Goal: Obtain resource: Download file/media

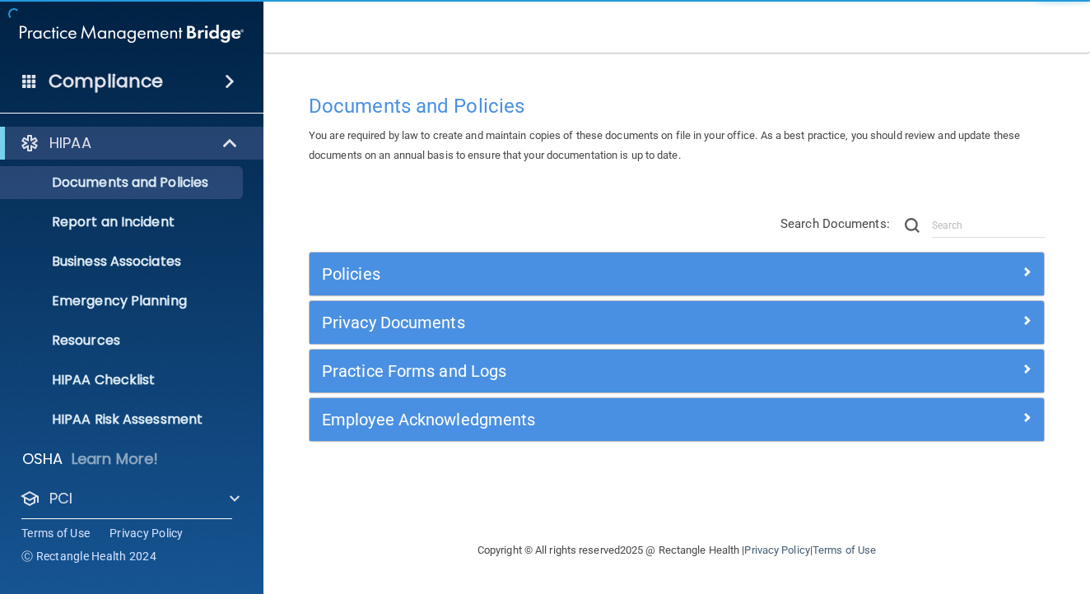
click at [413, 325] on h5 "Privacy Documents" at bounding box center [585, 323] width 526 height 18
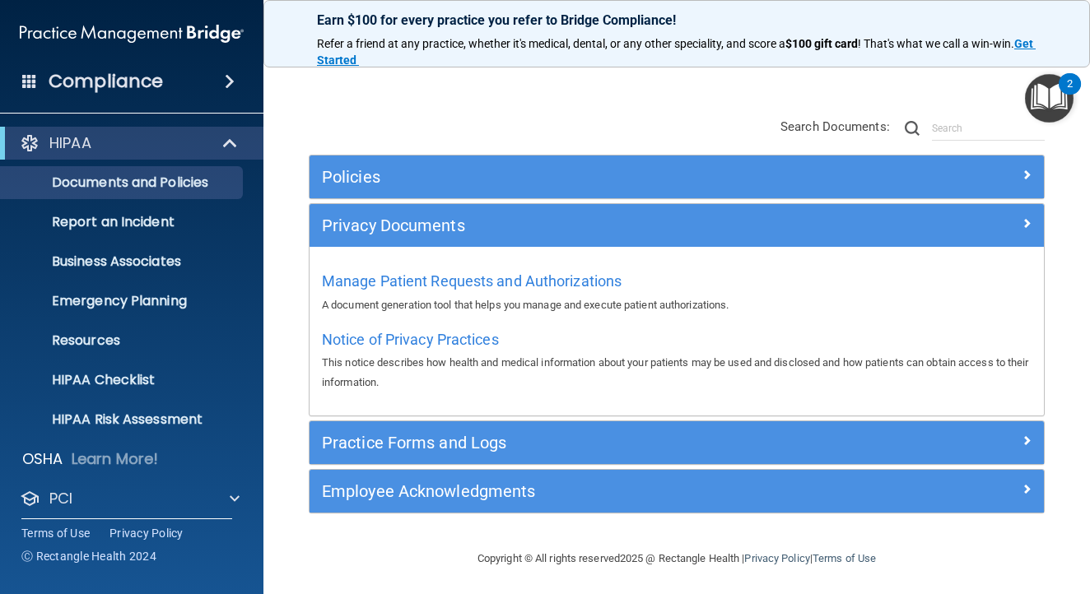
scroll to position [96, 0]
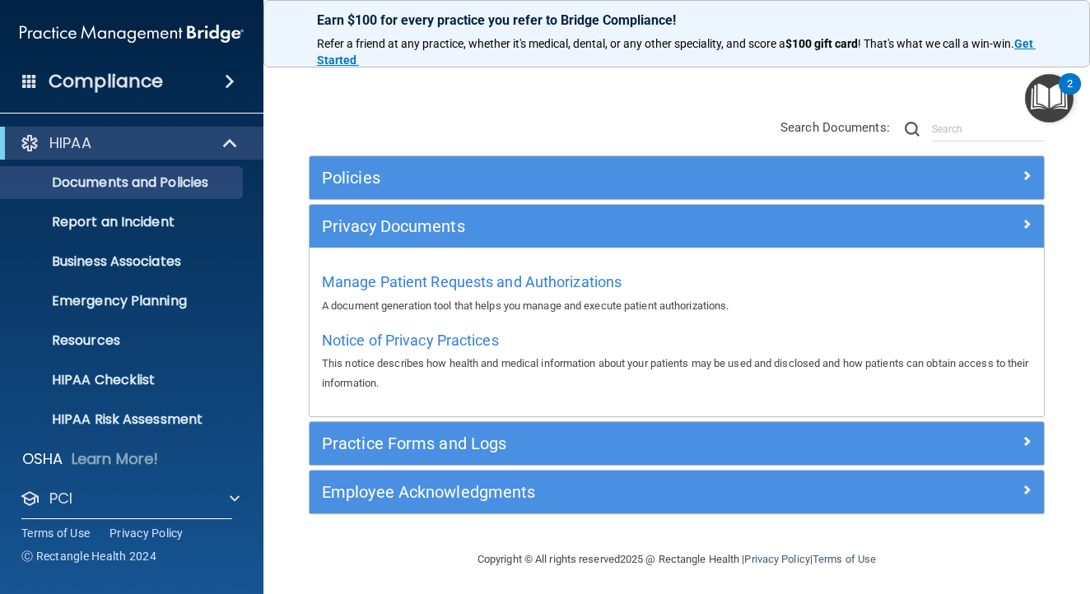
click at [425, 435] on h5 "Practice Forms and Logs" at bounding box center [585, 444] width 526 height 18
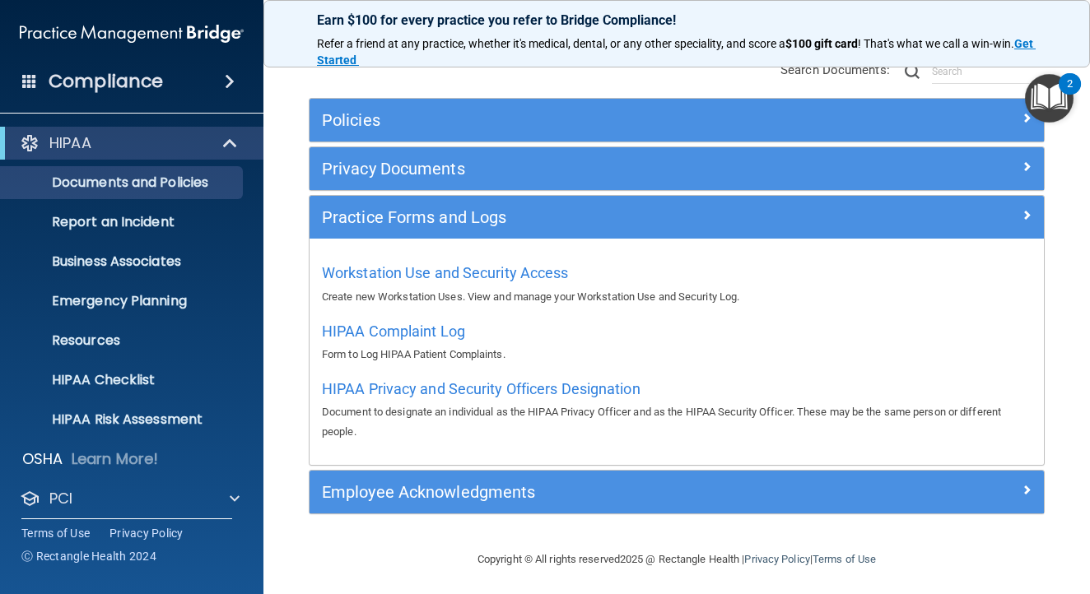
scroll to position [153, 0]
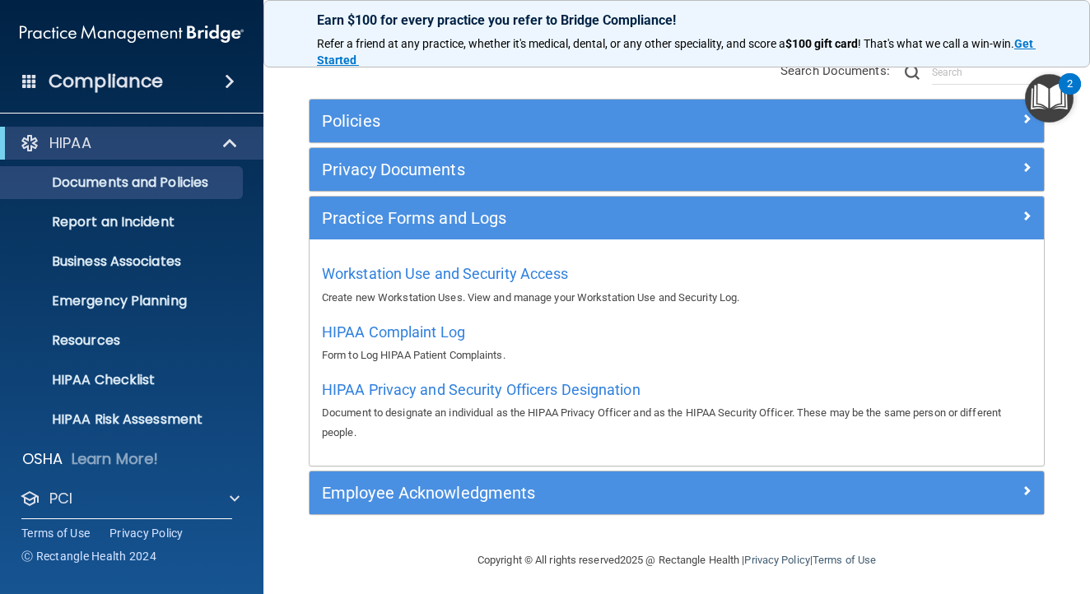
click at [379, 473] on div "Employee Acknowledgments" at bounding box center [677, 493] width 734 height 43
click at [387, 486] on h5 "Employee Acknowledgments" at bounding box center [585, 493] width 526 height 18
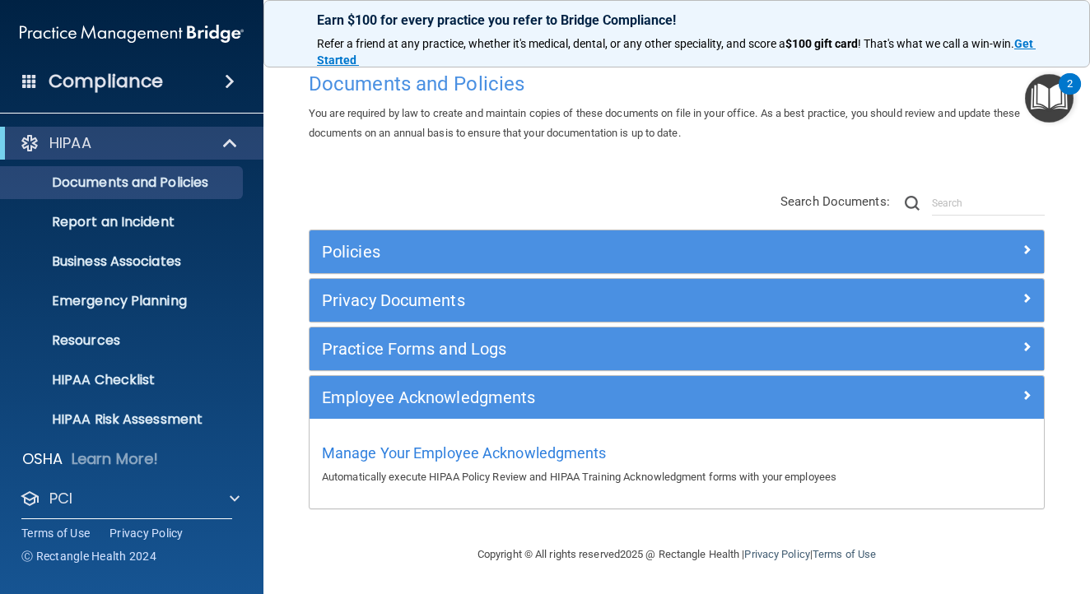
scroll to position [21, 0]
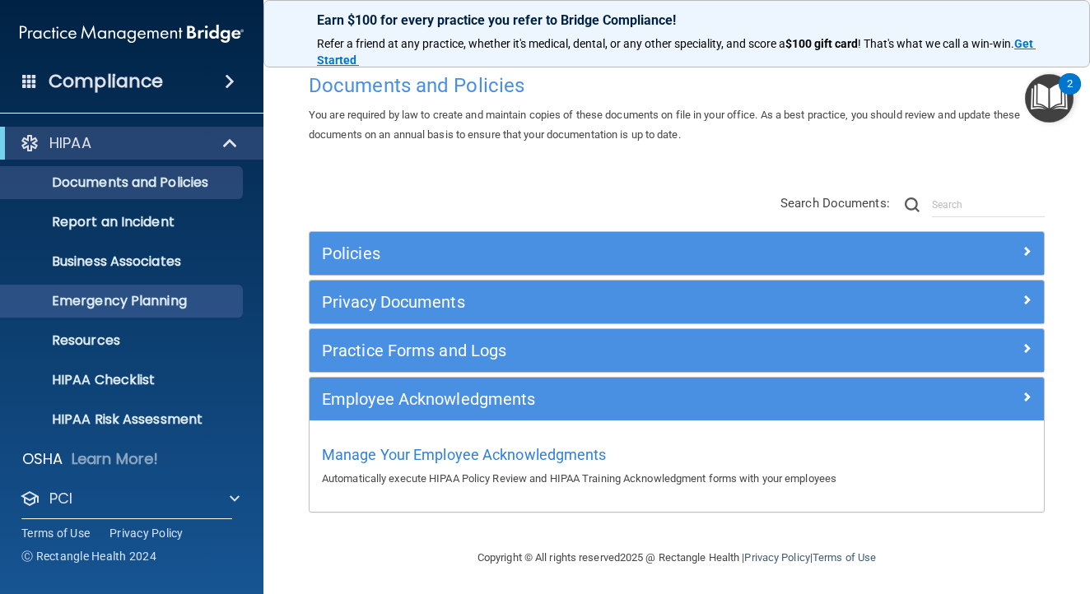
click at [138, 303] on p "Emergency Planning" at bounding box center [123, 301] width 225 height 16
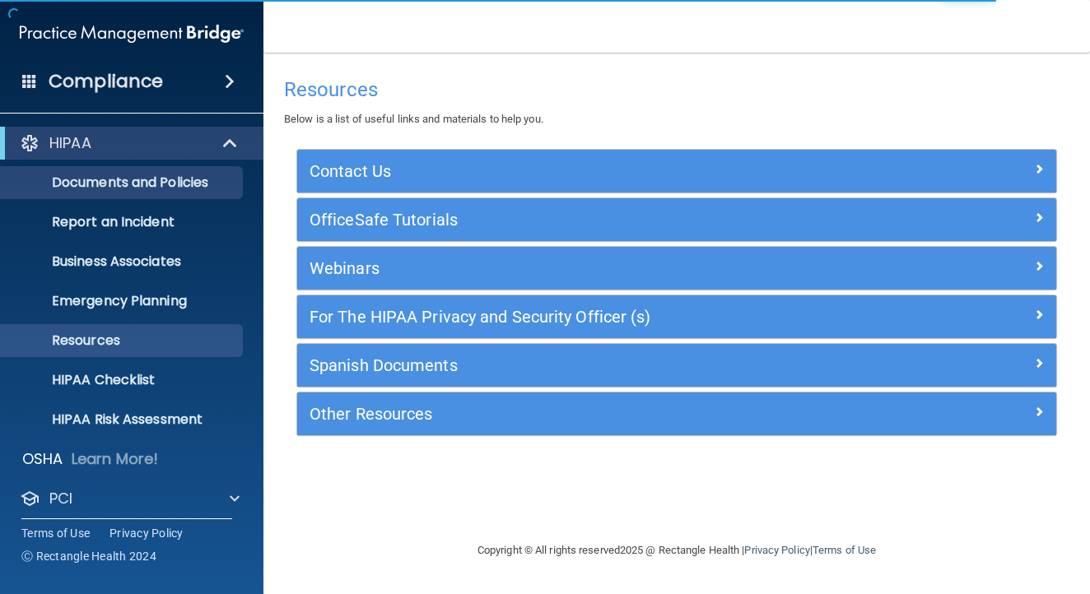
click at [142, 189] on p "Documents and Policies" at bounding box center [123, 183] width 225 height 16
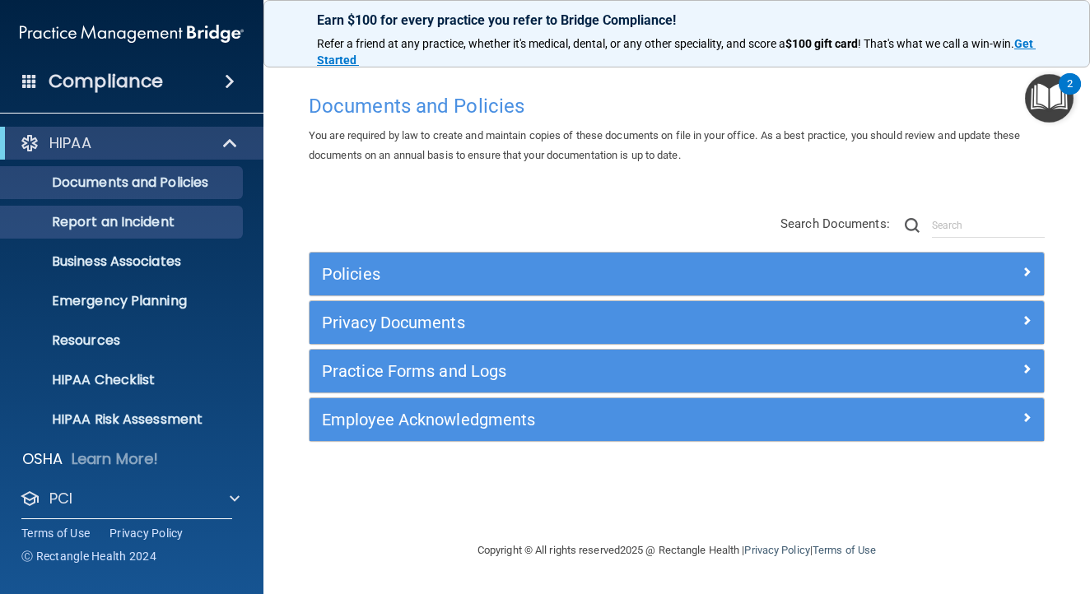
click at [130, 216] on p "Report an Incident" at bounding box center [123, 222] width 225 height 16
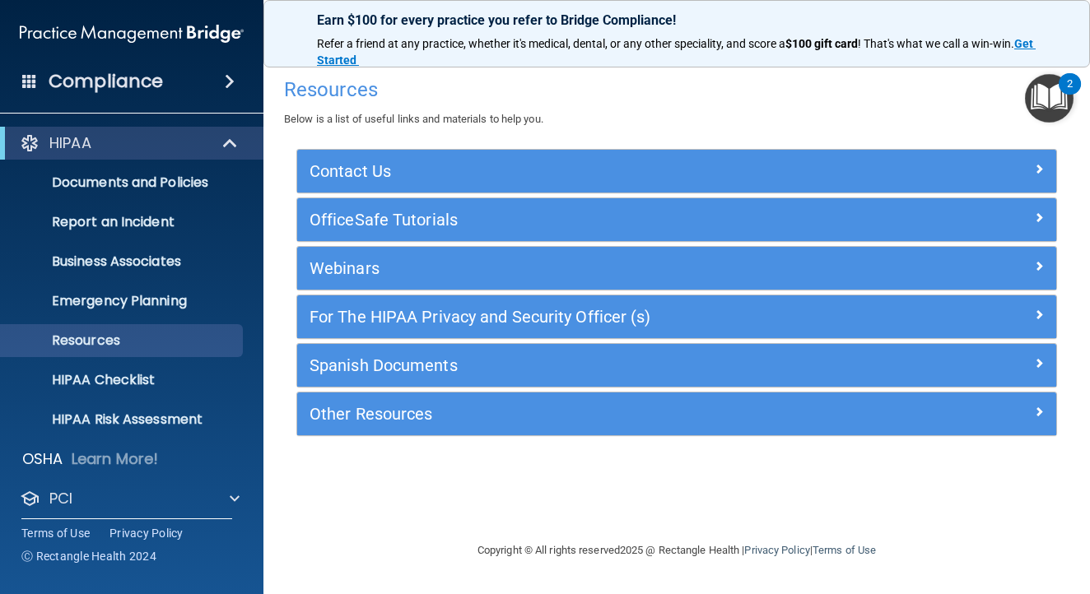
click at [441, 324] on h5 "For The HIPAA Privacy and Security Officer (s)" at bounding box center [582, 317] width 545 height 18
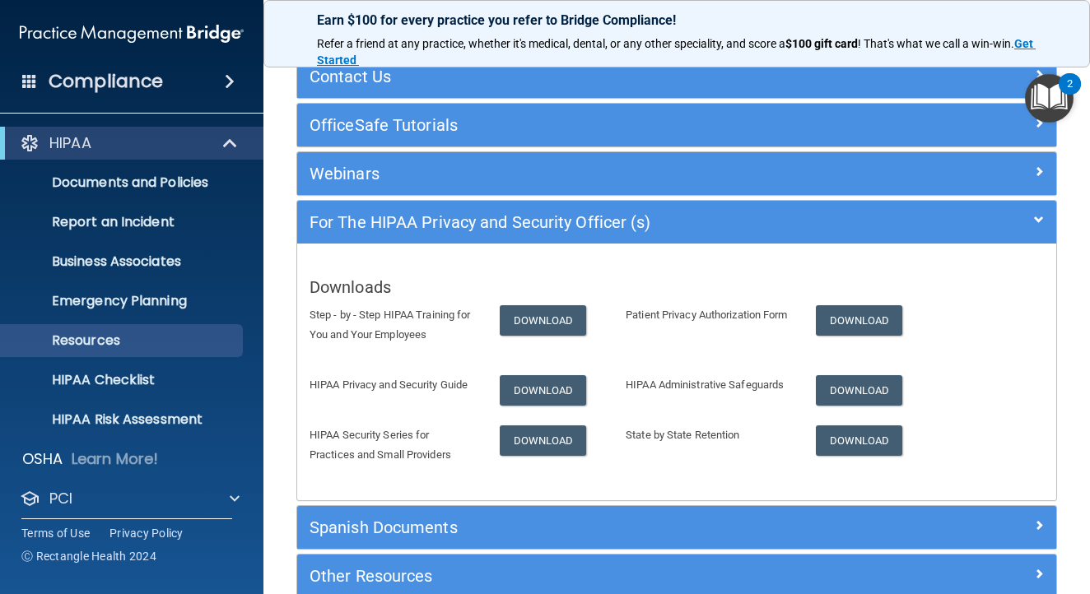
scroll to position [96, 0]
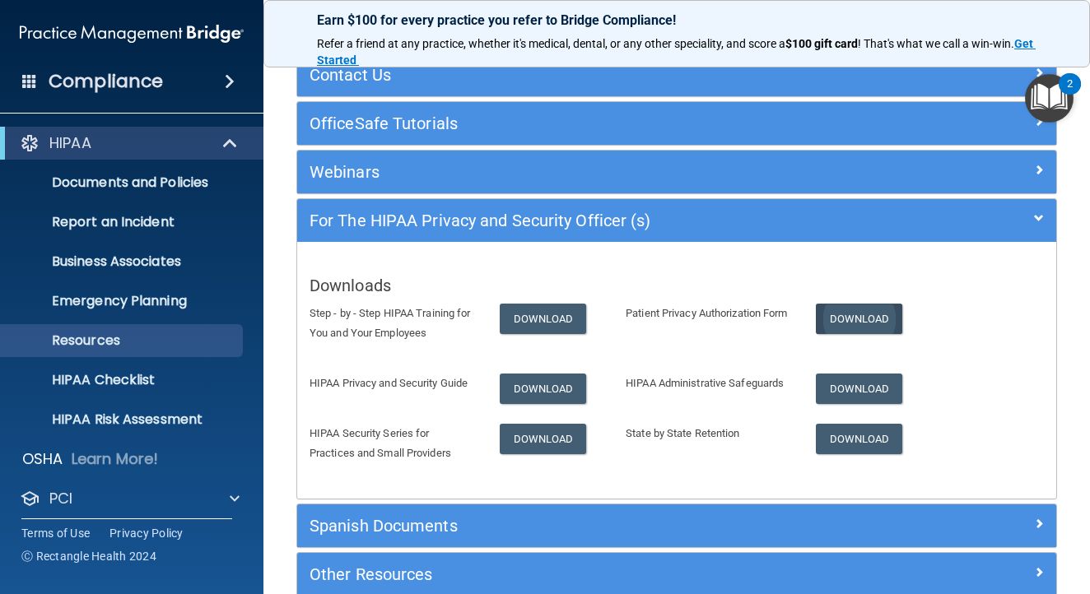
click at [856, 316] on link "Download" at bounding box center [859, 319] width 87 height 30
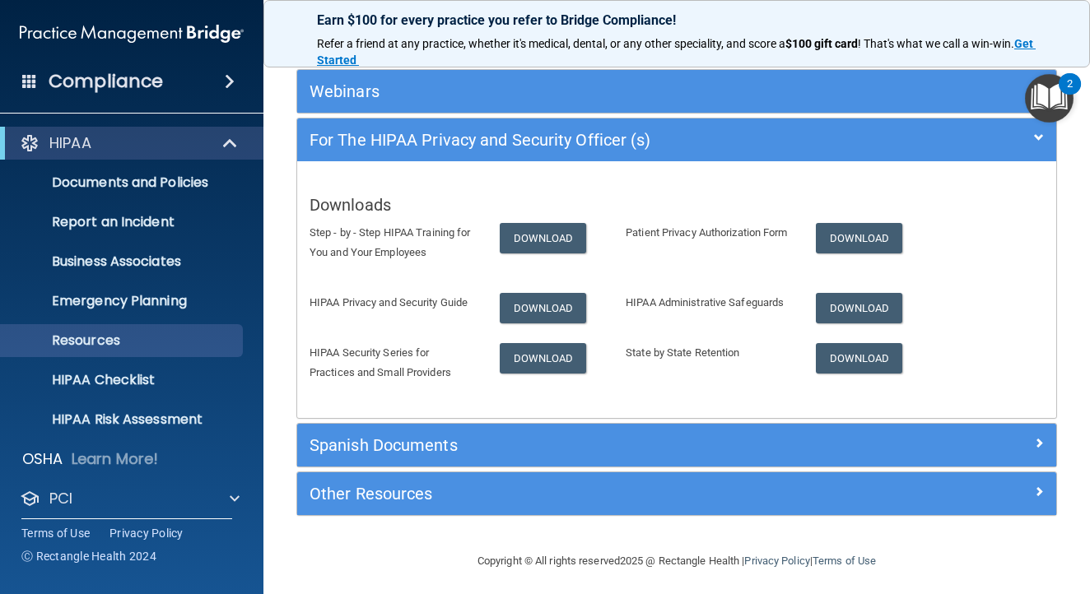
scroll to position [176, 0]
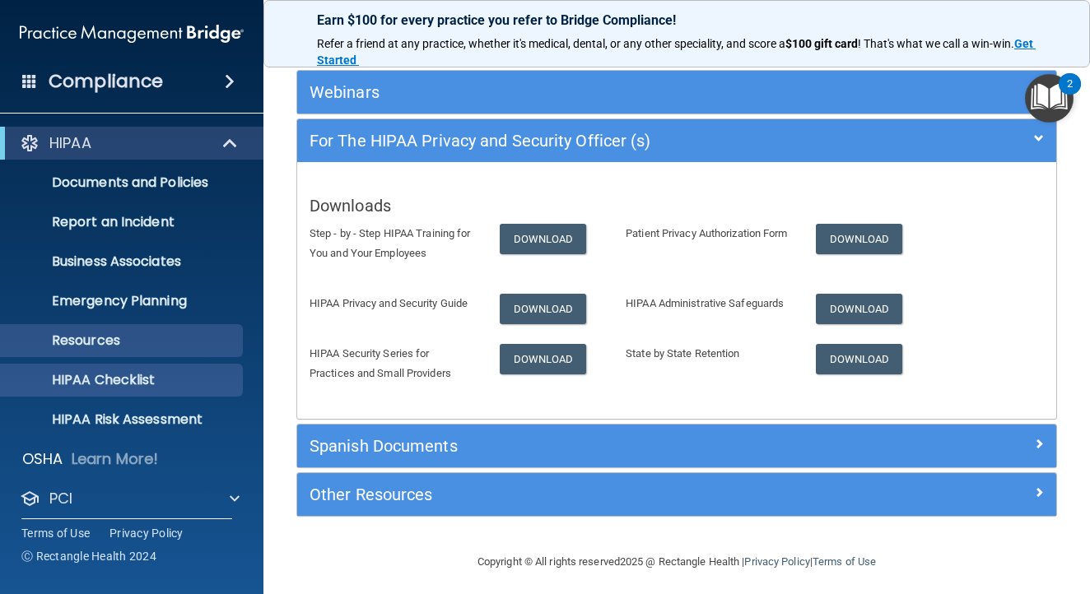
click at [124, 372] on p "HIPAA Checklist" at bounding box center [123, 380] width 225 height 16
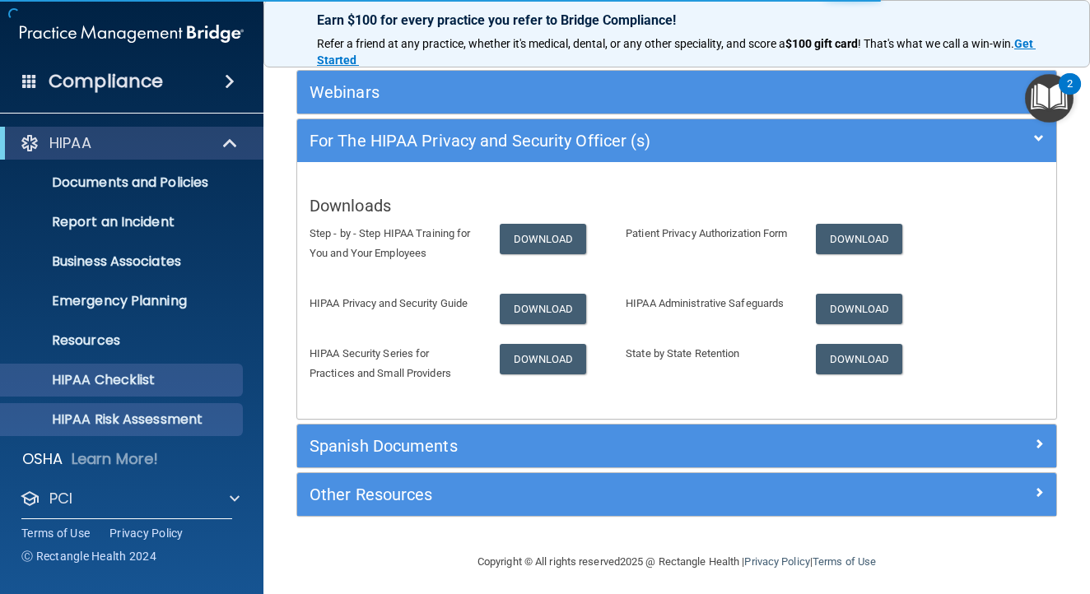
click at [142, 424] on p "HIPAA Risk Assessment" at bounding box center [123, 420] width 225 height 16
